Goal: Transaction & Acquisition: Purchase product/service

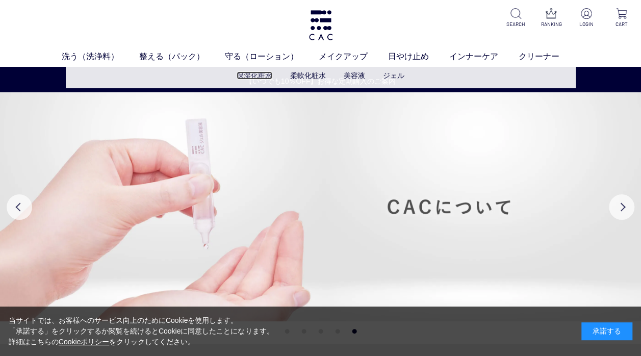
click at [259, 77] on link "保湿化粧水" at bounding box center [255, 75] width 36 height 8
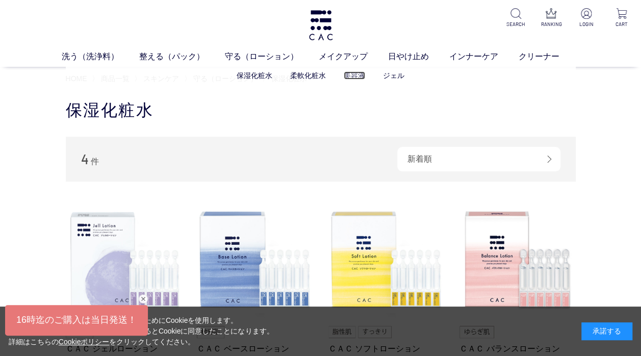
click at [350, 76] on link "美容液" at bounding box center [354, 75] width 21 height 8
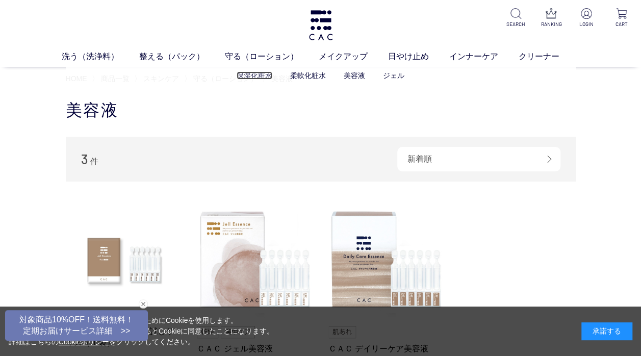
click at [248, 77] on link "保湿化粧水" at bounding box center [255, 75] width 36 height 8
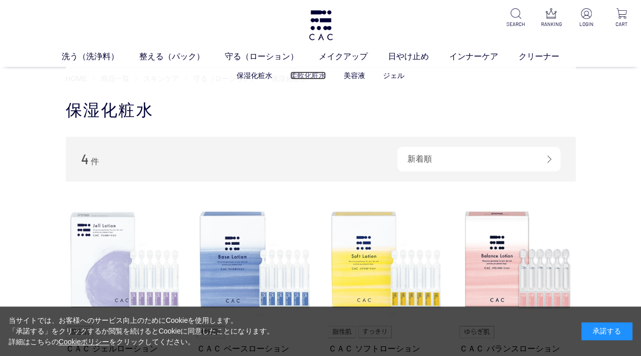
click at [303, 77] on link "柔軟化粧水" at bounding box center [308, 75] width 36 height 8
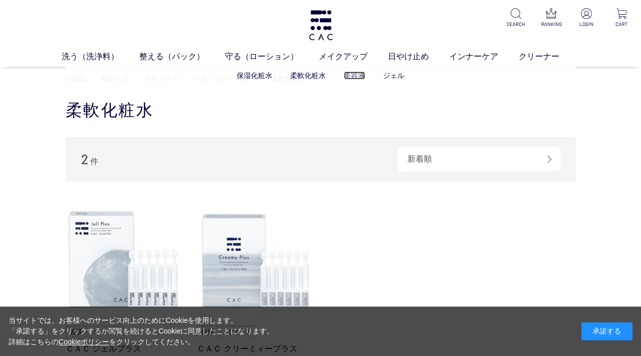
click at [353, 77] on link "美容液" at bounding box center [354, 75] width 21 height 8
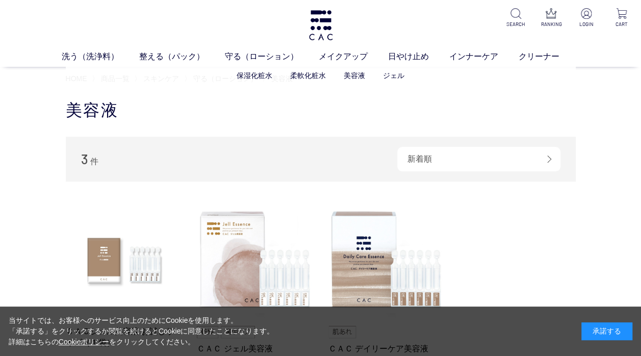
click at [305, 81] on li "柔軟化粧水" at bounding box center [317, 75] width 54 height 11
click at [305, 77] on link "柔軟化粧水" at bounding box center [308, 75] width 36 height 8
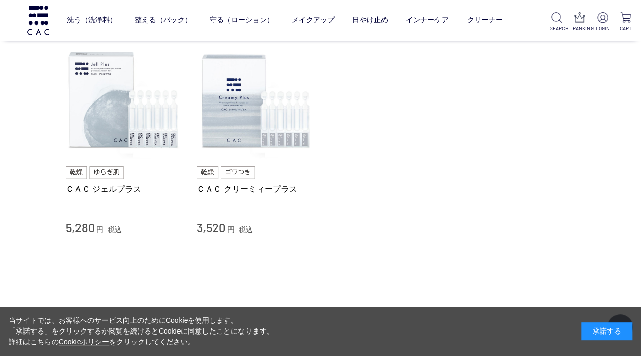
scroll to position [153, 0]
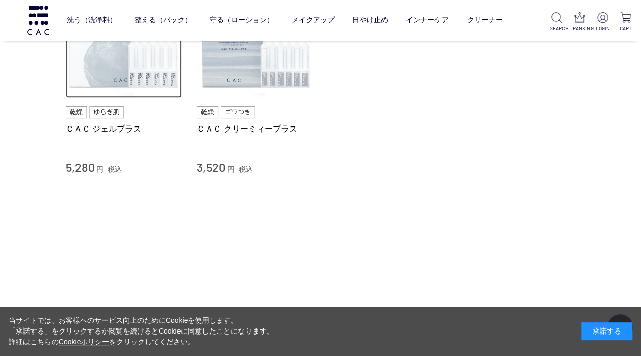
click at [123, 74] on img at bounding box center [124, 40] width 116 height 116
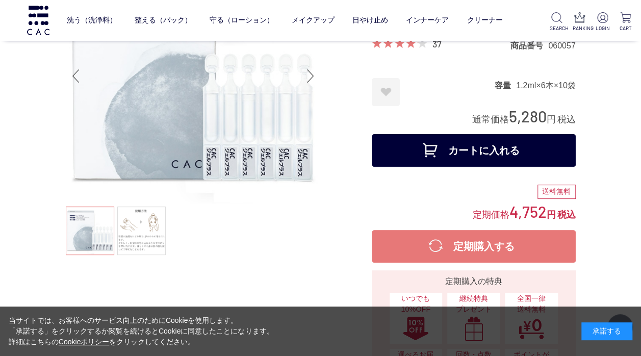
scroll to position [102, 0]
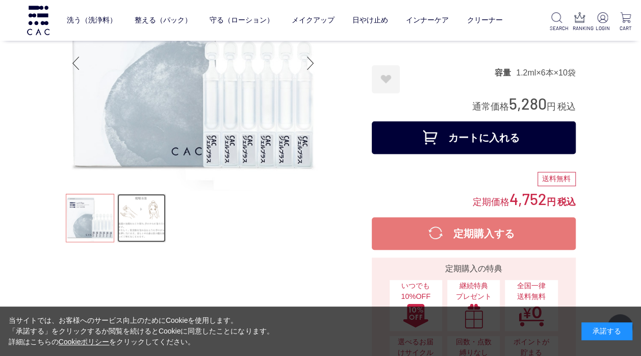
click at [134, 206] on link at bounding box center [141, 218] width 48 height 48
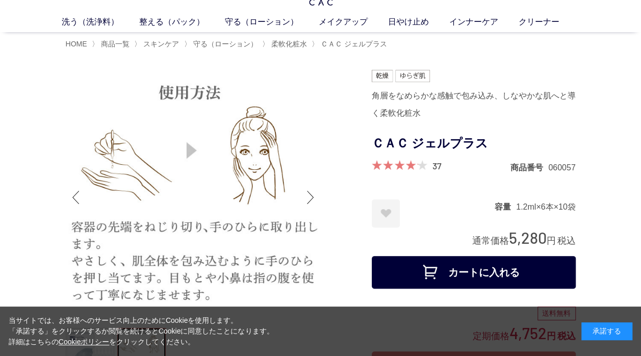
scroll to position [51, 0]
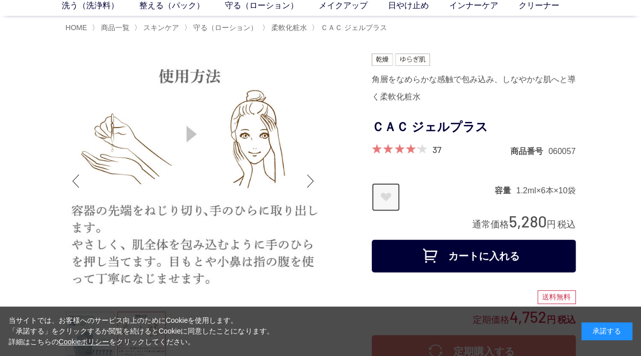
click at [388, 192] on link "お気に入りに登録する" at bounding box center [386, 197] width 28 height 28
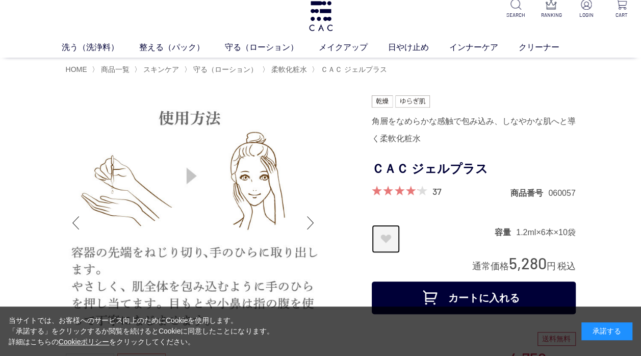
scroll to position [0, 0]
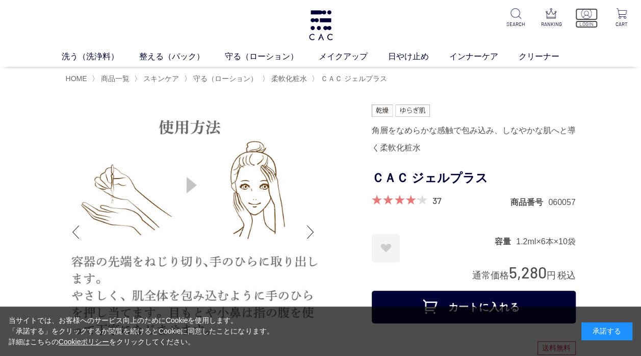
click at [587, 20] on p at bounding box center [586, 14] width 22 height 12
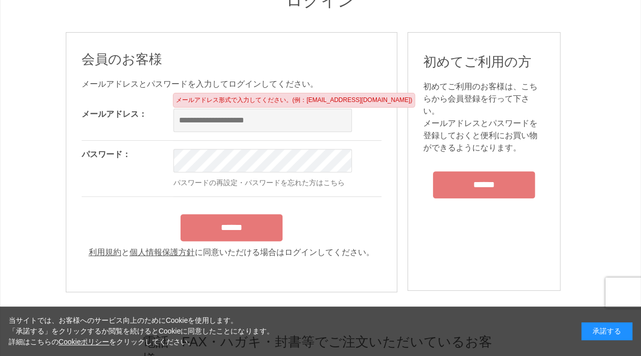
scroll to position [153, 0]
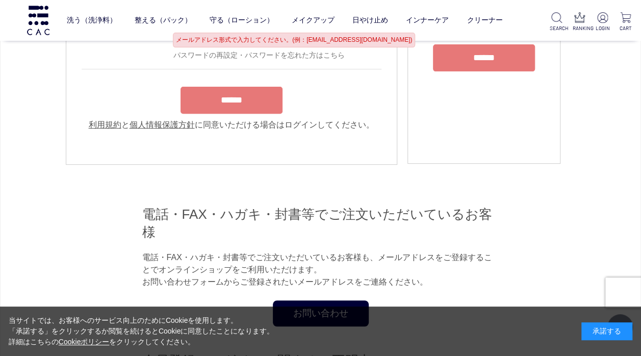
type input "**********"
click at [251, 105] on form "**********" at bounding box center [232, 52] width 300 height 158
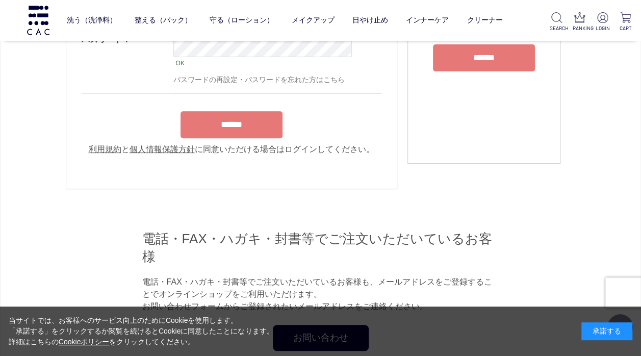
click at [249, 138] on input "******" at bounding box center [232, 124] width 102 height 27
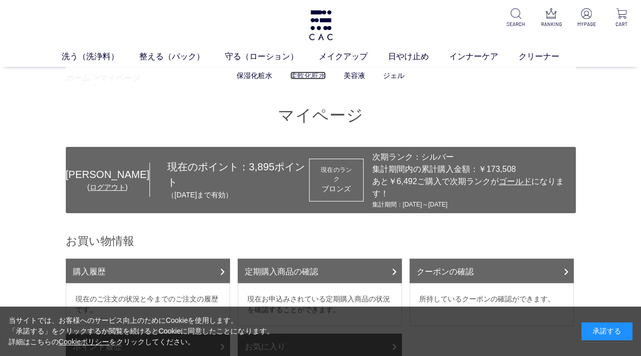
click at [304, 73] on link "柔軟化粧水" at bounding box center [308, 75] width 36 height 8
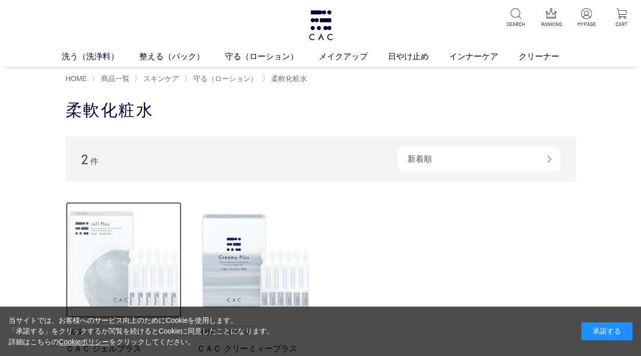
click at [102, 233] on img at bounding box center [124, 260] width 116 height 116
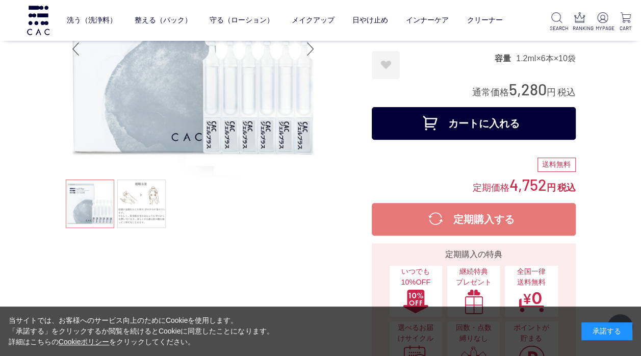
scroll to position [102, 0]
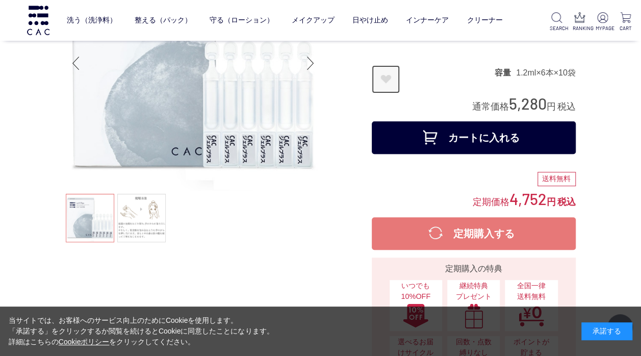
click at [389, 78] on link "お気に入りに登録する" at bounding box center [386, 79] width 28 height 28
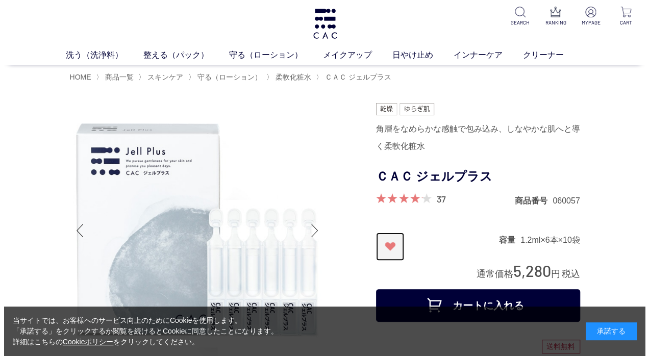
scroll to position [0, 0]
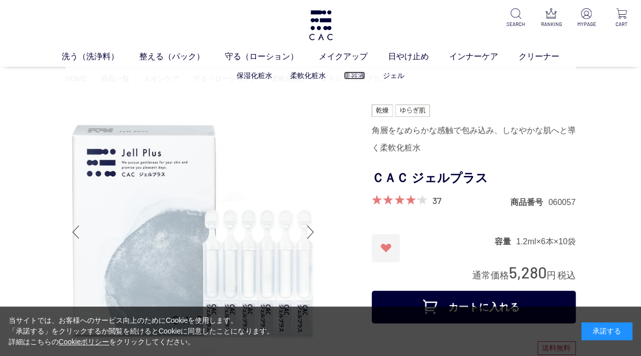
click at [352, 75] on link "美容液" at bounding box center [354, 75] width 21 height 8
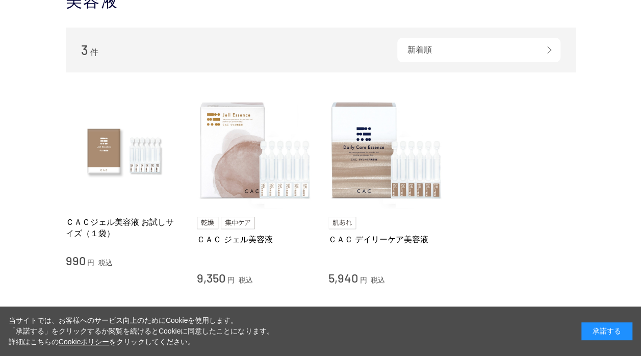
scroll to position [51, 0]
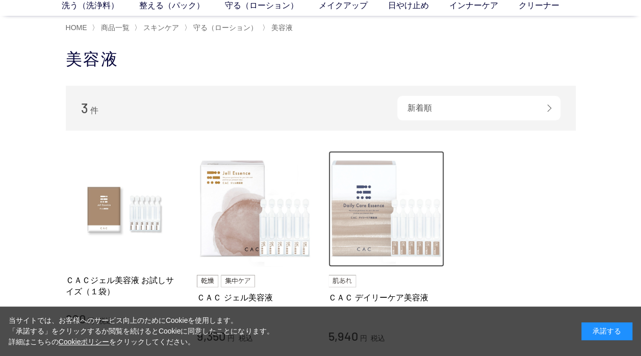
click at [356, 196] on img at bounding box center [386, 209] width 116 height 116
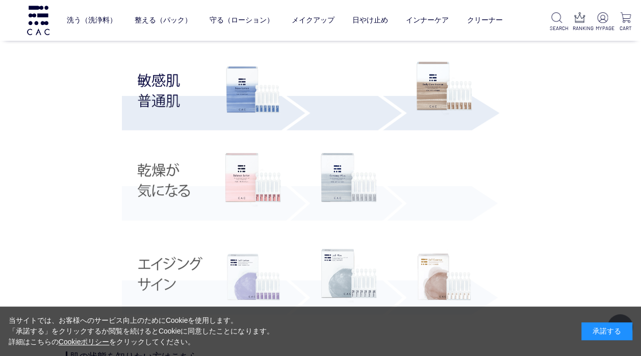
scroll to position [1938, 0]
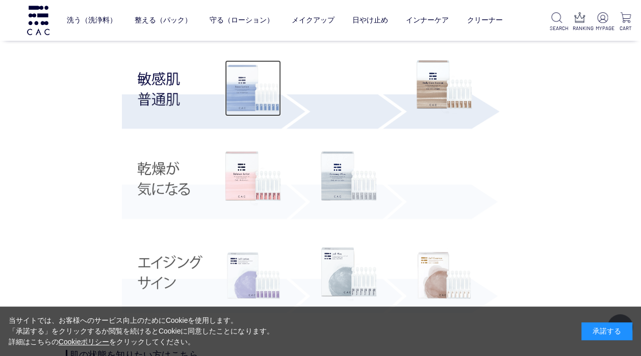
click at [244, 103] on img at bounding box center [253, 88] width 56 height 56
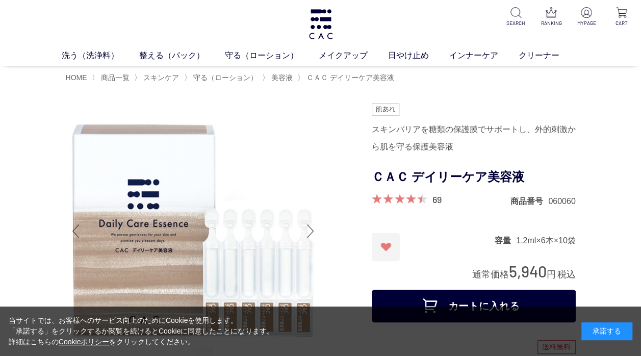
scroll to position [0, 0]
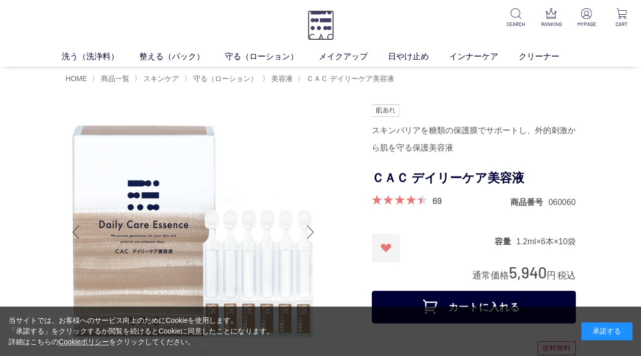
click at [329, 25] on img at bounding box center [321, 25] width 27 height 30
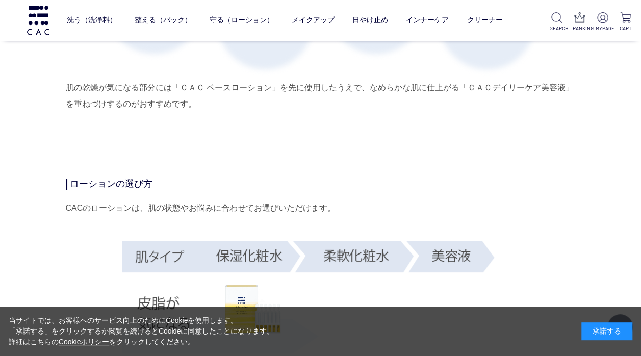
scroll to position [1734, 0]
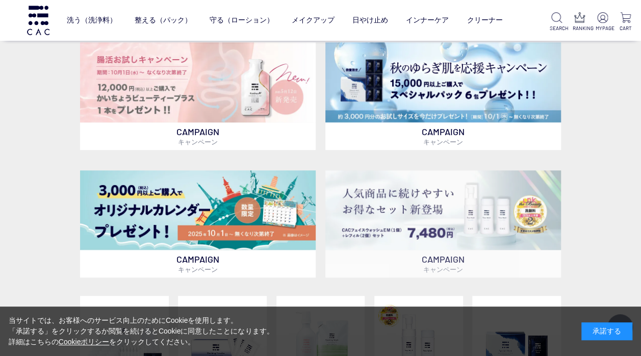
scroll to position [306, 0]
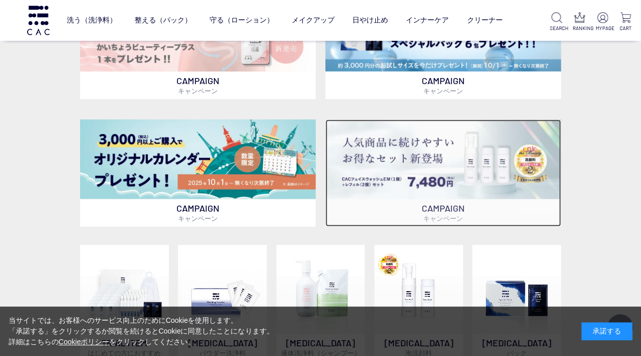
click at [378, 163] on img at bounding box center [443, 159] width 236 height 80
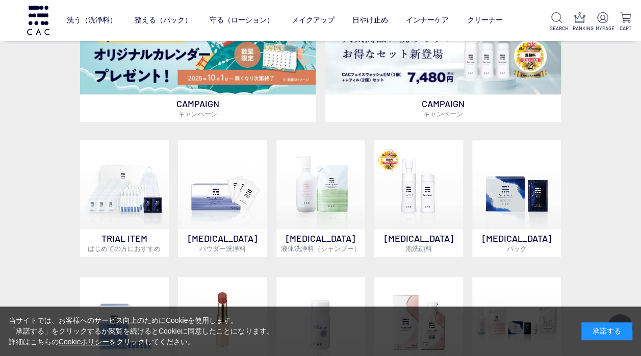
scroll to position [408, 0]
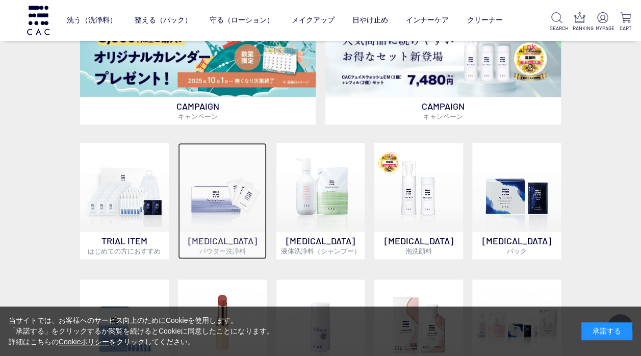
click at [228, 202] on img at bounding box center [222, 187] width 88 height 88
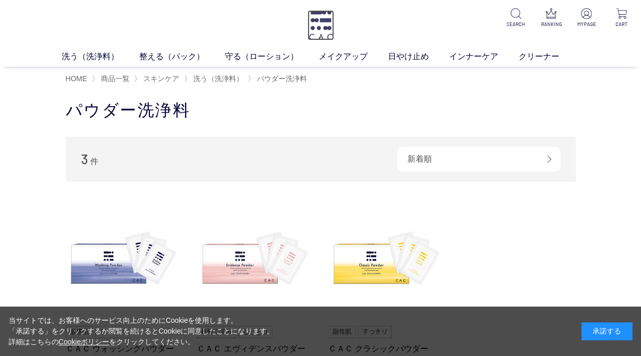
click at [308, 27] on img at bounding box center [321, 25] width 27 height 30
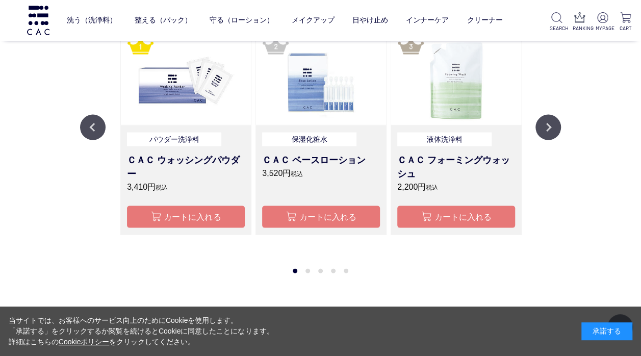
scroll to position [969, 0]
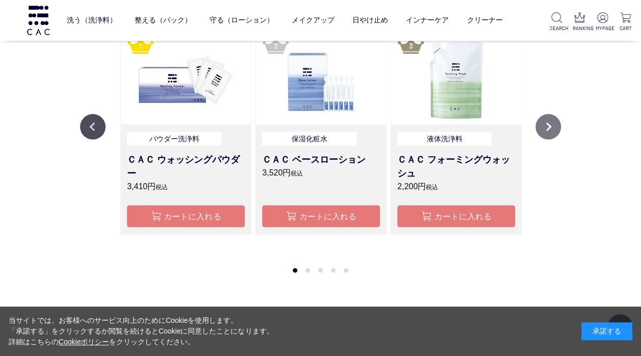
click at [544, 134] on button "Next" at bounding box center [549, 127] width 26 height 26
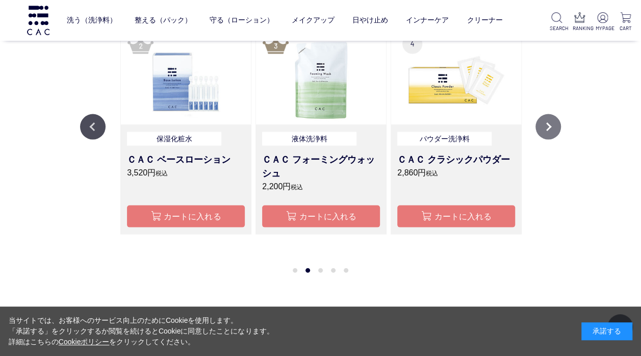
click at [544, 134] on button "Next" at bounding box center [549, 127] width 26 height 26
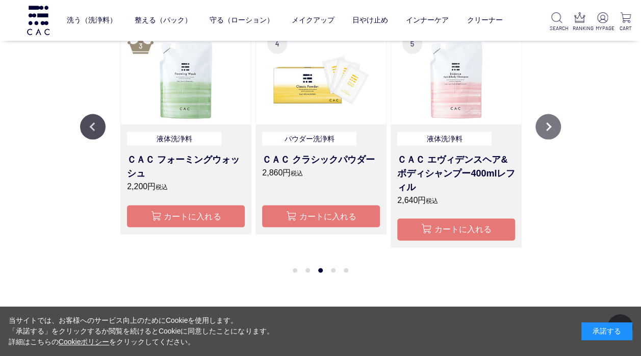
click at [544, 134] on button "Next" at bounding box center [549, 127] width 26 height 26
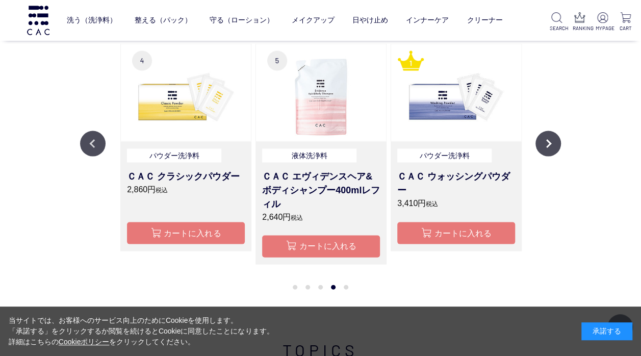
scroll to position [918, 0]
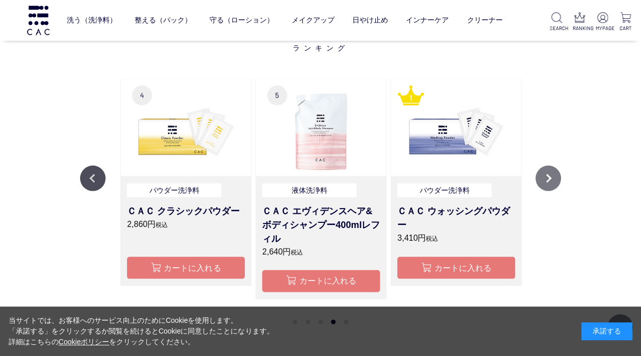
click at [547, 183] on button "Next" at bounding box center [549, 178] width 26 height 26
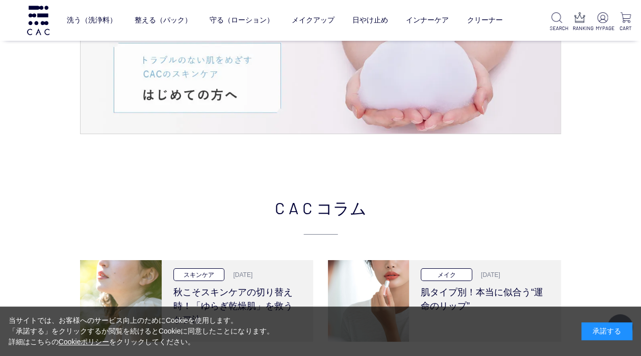
scroll to position [1683, 0]
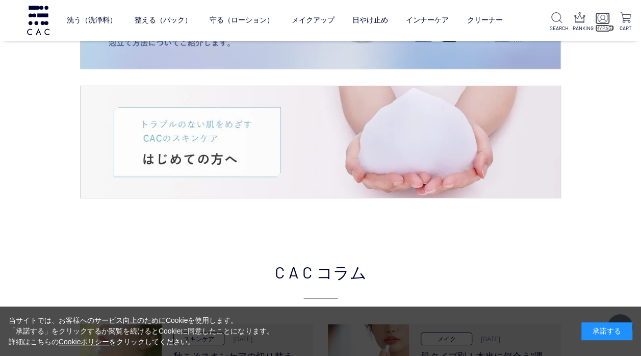
click at [604, 26] on p "MYPAGE" at bounding box center [602, 28] width 15 height 8
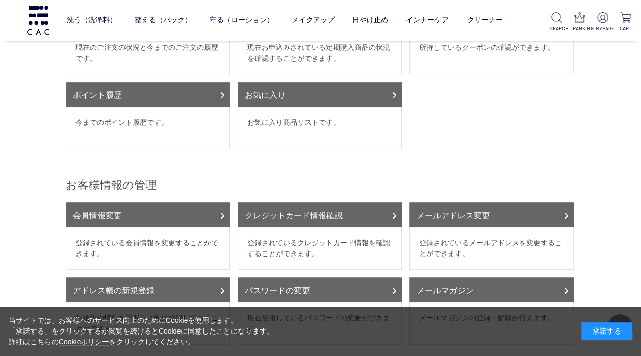
scroll to position [102, 0]
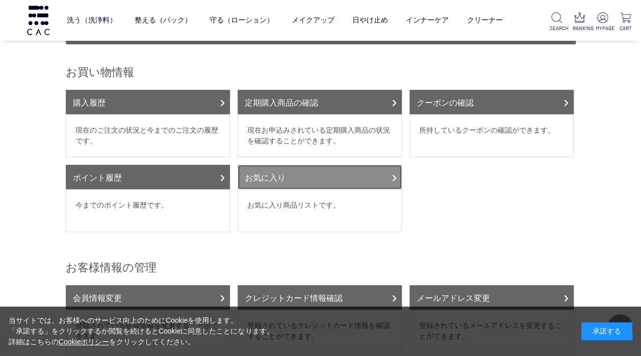
click at [316, 170] on link "お気に入り" at bounding box center [320, 177] width 164 height 24
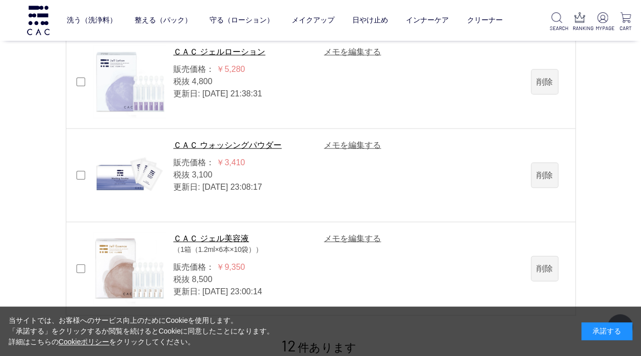
scroll to position [1122, 0]
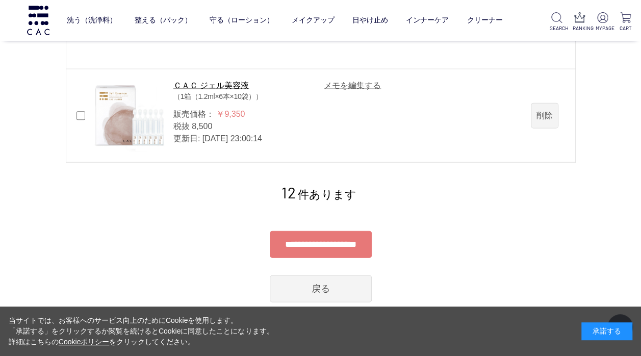
click at [372, 242] on input "**********" at bounding box center [321, 244] width 102 height 27
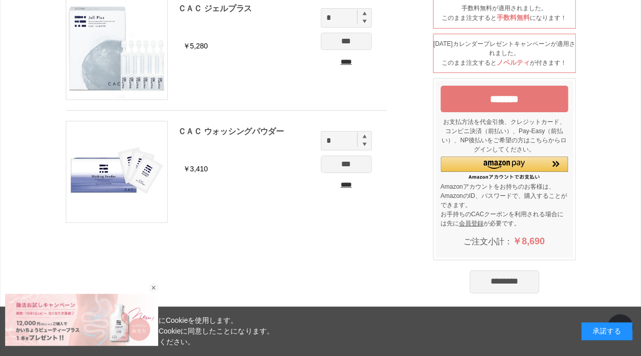
scroll to position [72, 0]
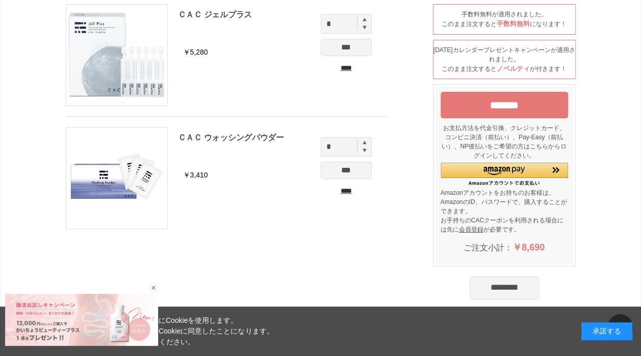
click at [543, 110] on input "*******" at bounding box center [505, 105] width 128 height 27
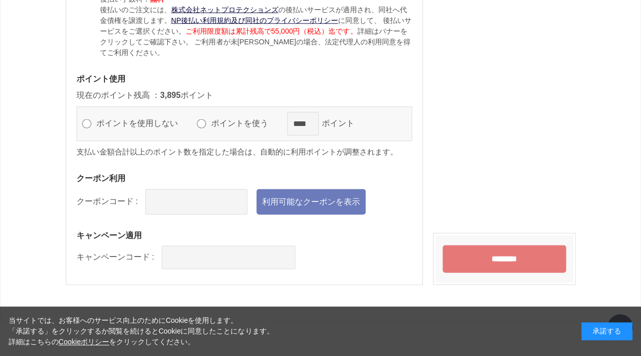
scroll to position [1071, 0]
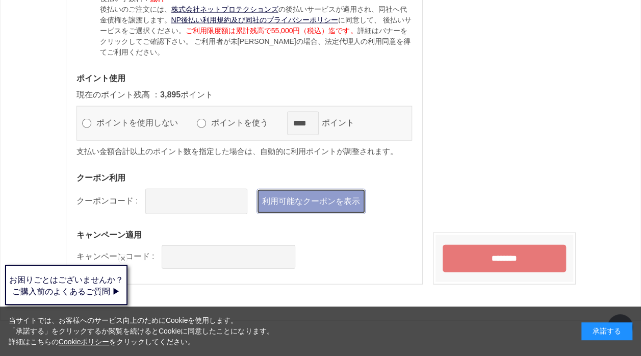
click at [289, 202] on link "利用可能なクーポンを表示" at bounding box center [311, 202] width 109 height 26
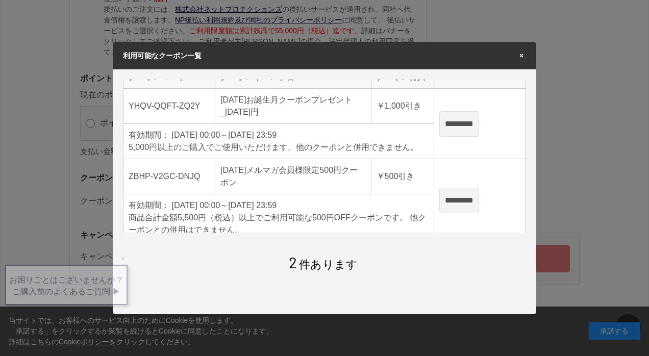
scroll to position [22, 0]
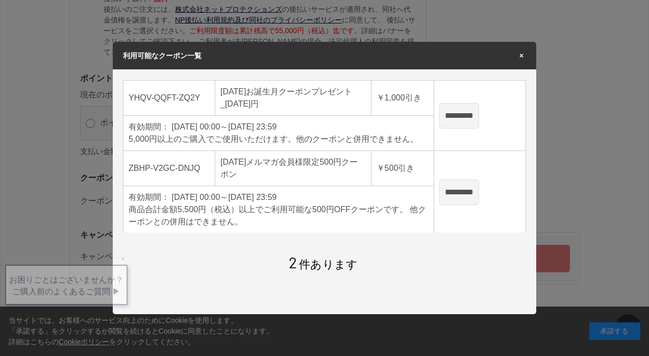
click at [456, 199] on input "*********" at bounding box center [459, 193] width 40 height 26
type input "**********"
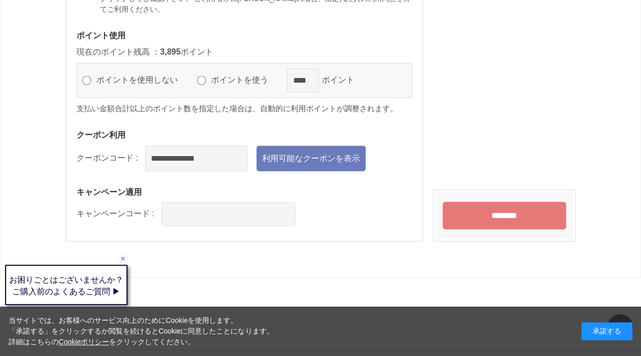
scroll to position [1130, 0]
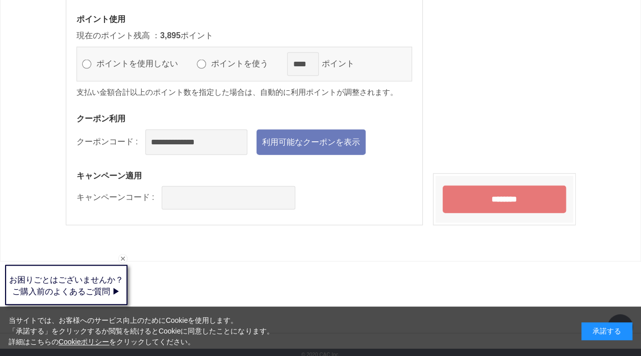
click at [461, 199] on input "********" at bounding box center [504, 200] width 123 height 28
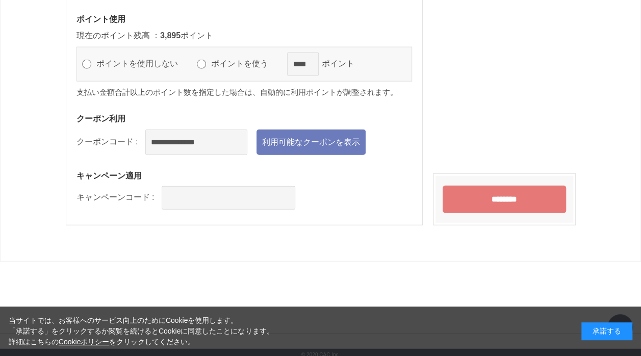
click at [252, 60] on label "ポイントを使う" at bounding box center [244, 63] width 71 height 9
drag, startPoint x: 319, startPoint y: 58, endPoint x: 270, endPoint y: 60, distance: 49.0
click at [270, 60] on div "ポイントを使用しない ポイントを使う **** ポイント" at bounding box center [245, 64] width 336 height 35
type input "***"
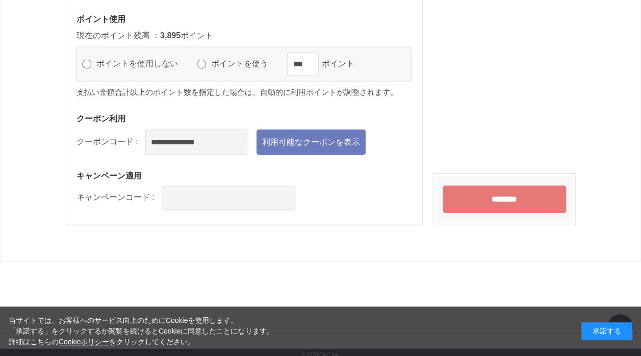
click at [477, 192] on input "********" at bounding box center [504, 200] width 123 height 28
